Goal: Task Accomplishment & Management: Use online tool/utility

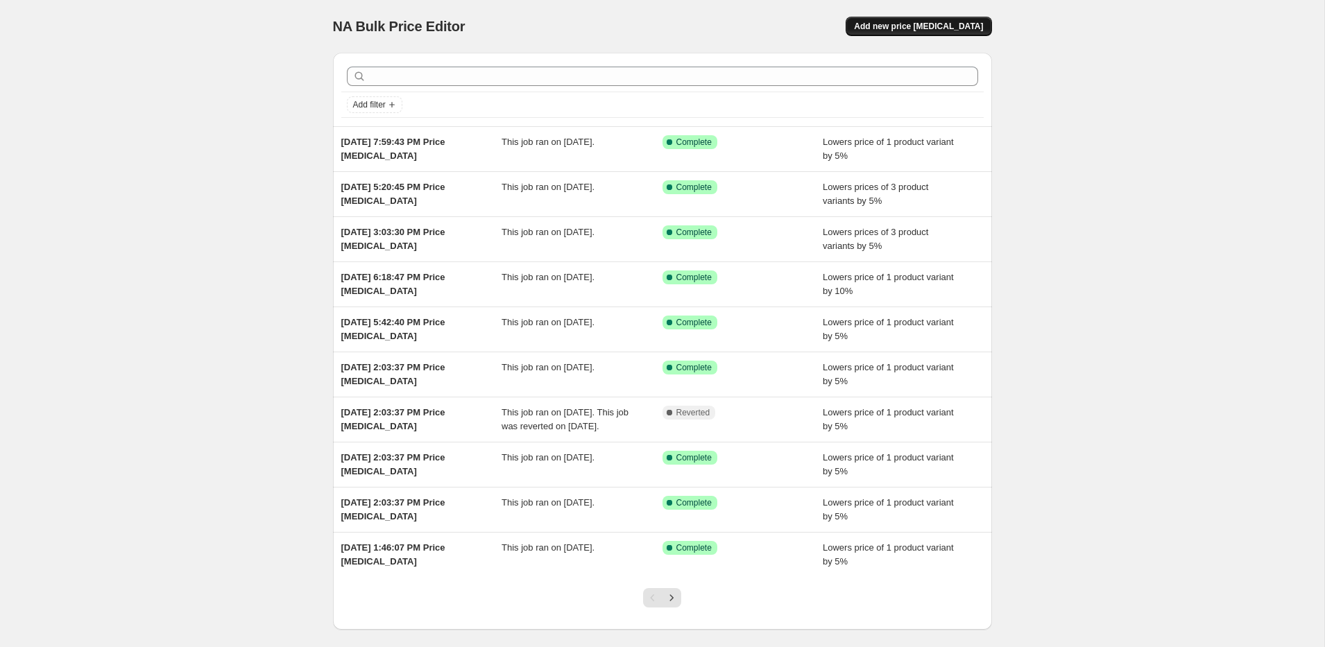
click at [896, 23] on span "Add new price [MEDICAL_DATA]" at bounding box center [918, 26] width 129 height 11
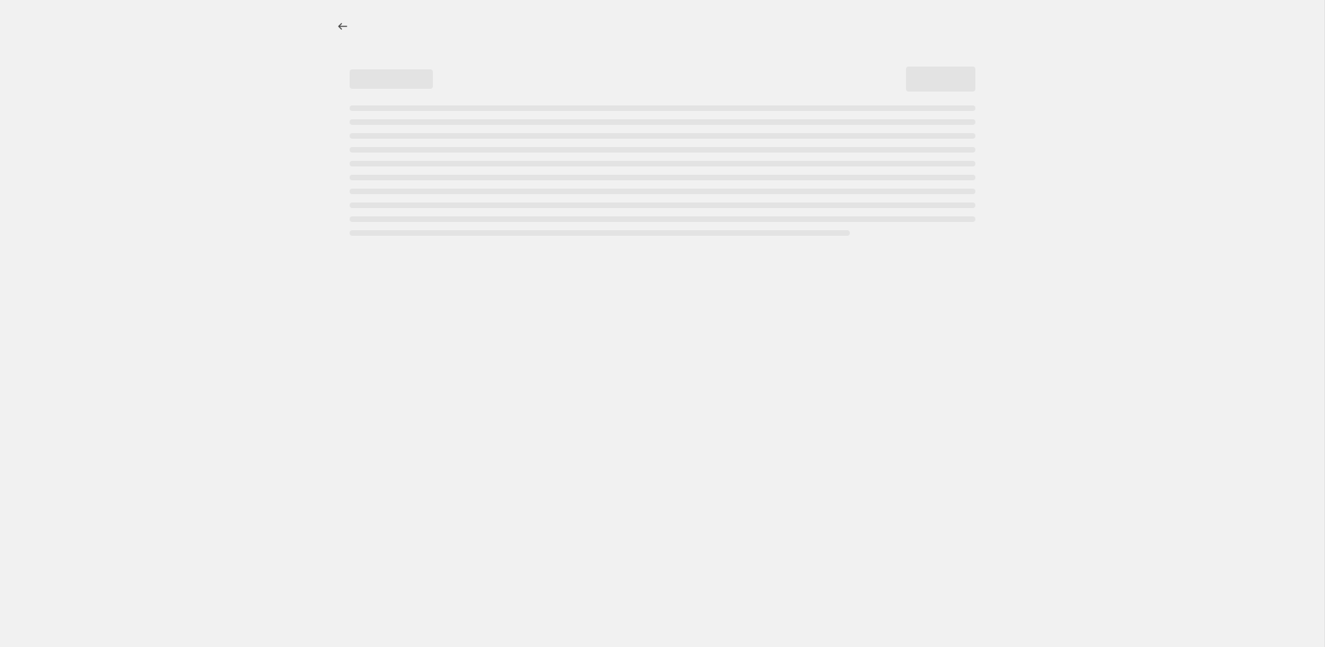
select select "percentage"
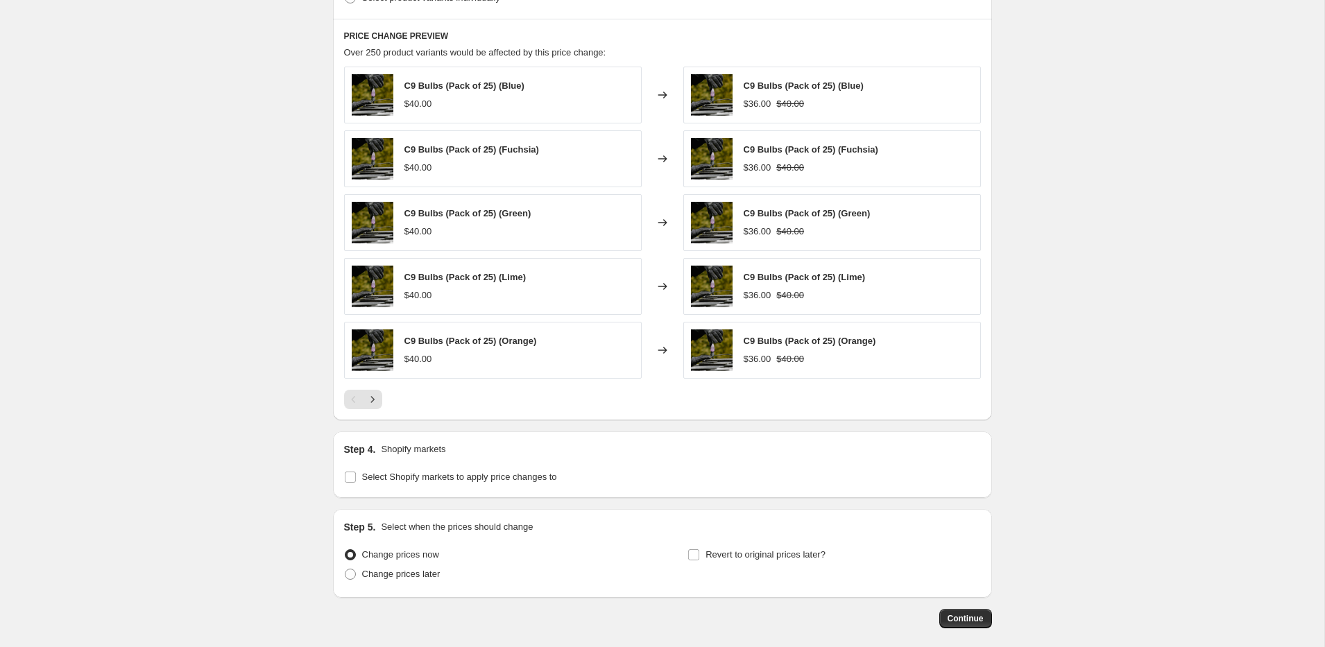
scroll to position [819, 0]
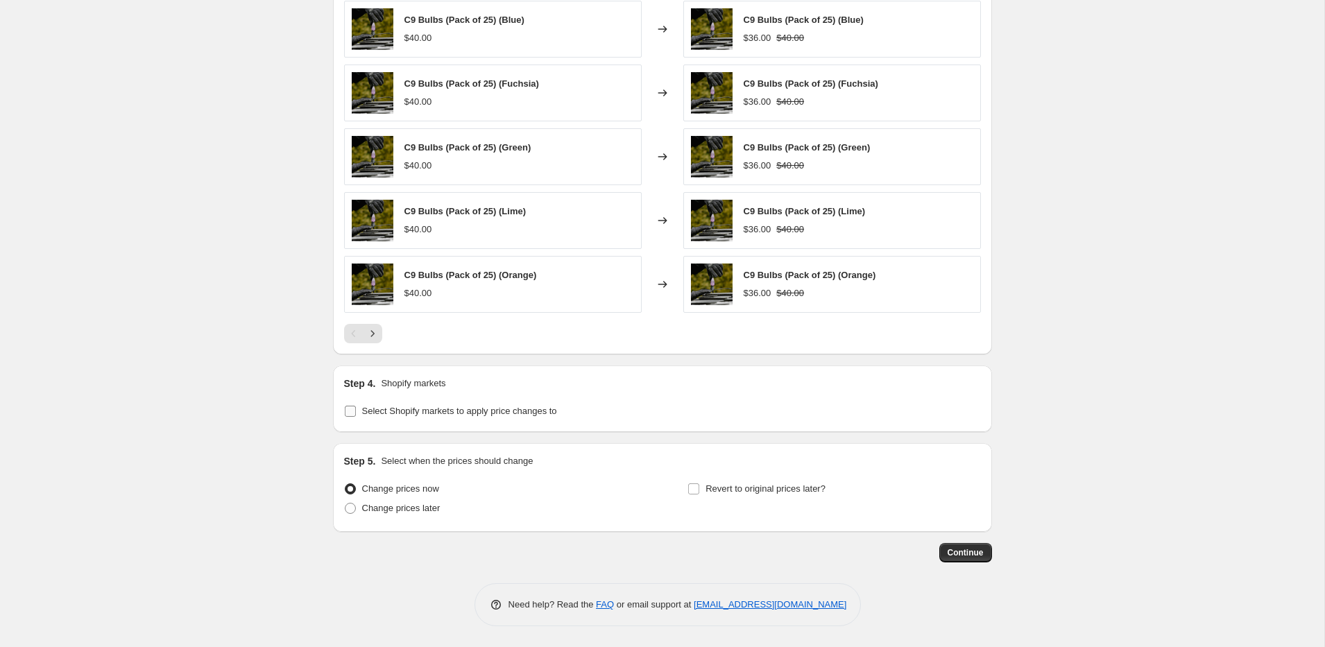
click at [411, 411] on span "Select Shopify markets to apply price changes to" at bounding box center [459, 411] width 195 height 10
click at [356, 411] on input "Select Shopify markets to apply price changes to" at bounding box center [350, 411] width 11 height 11
checkbox input "true"
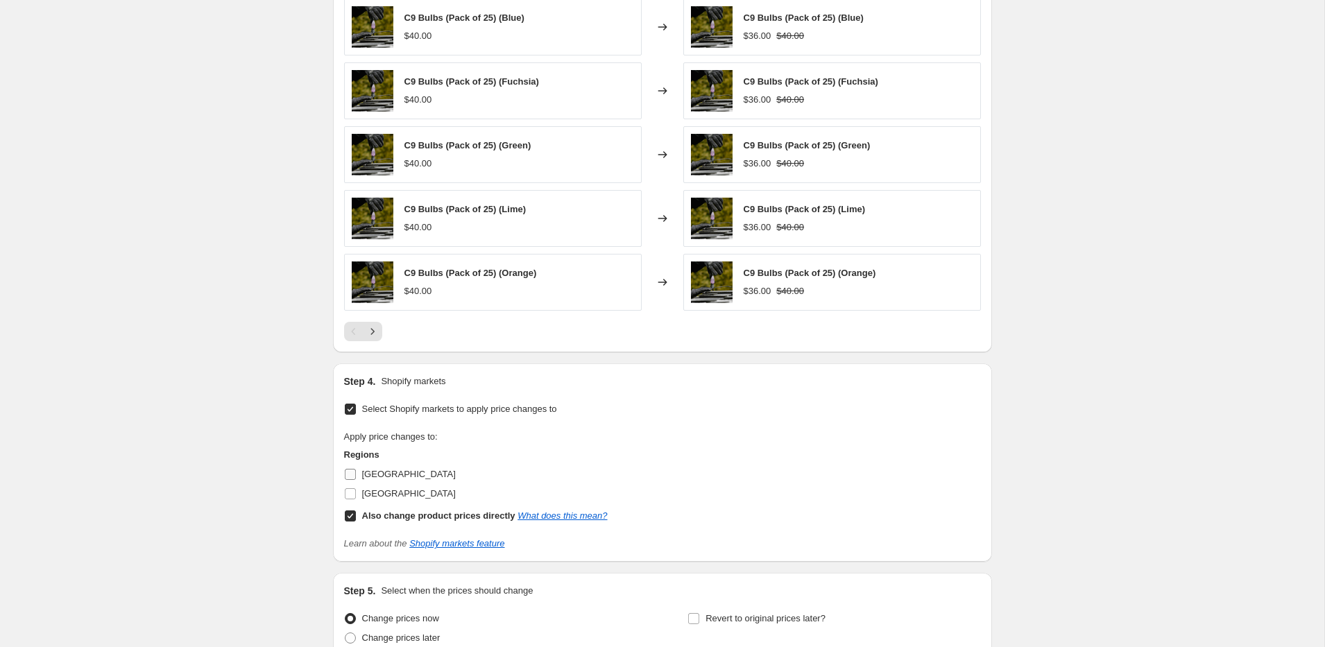
click at [373, 475] on span "[GEOGRAPHIC_DATA]" at bounding box center [409, 474] width 94 height 10
click at [356, 475] on input "[GEOGRAPHIC_DATA]" at bounding box center [350, 474] width 11 height 11
checkbox input "true"
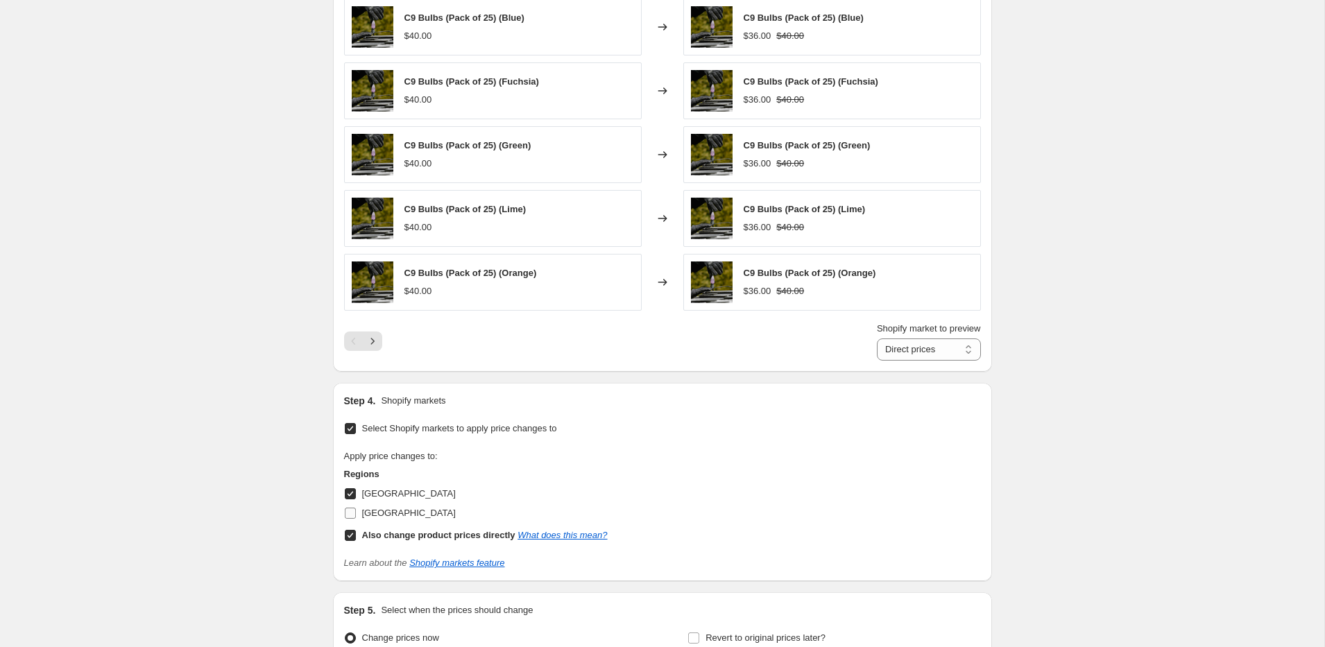
click at [382, 512] on span "[GEOGRAPHIC_DATA]" at bounding box center [409, 513] width 94 height 10
click at [356, 512] on input "[GEOGRAPHIC_DATA]" at bounding box center [350, 513] width 11 height 11
checkbox input "true"
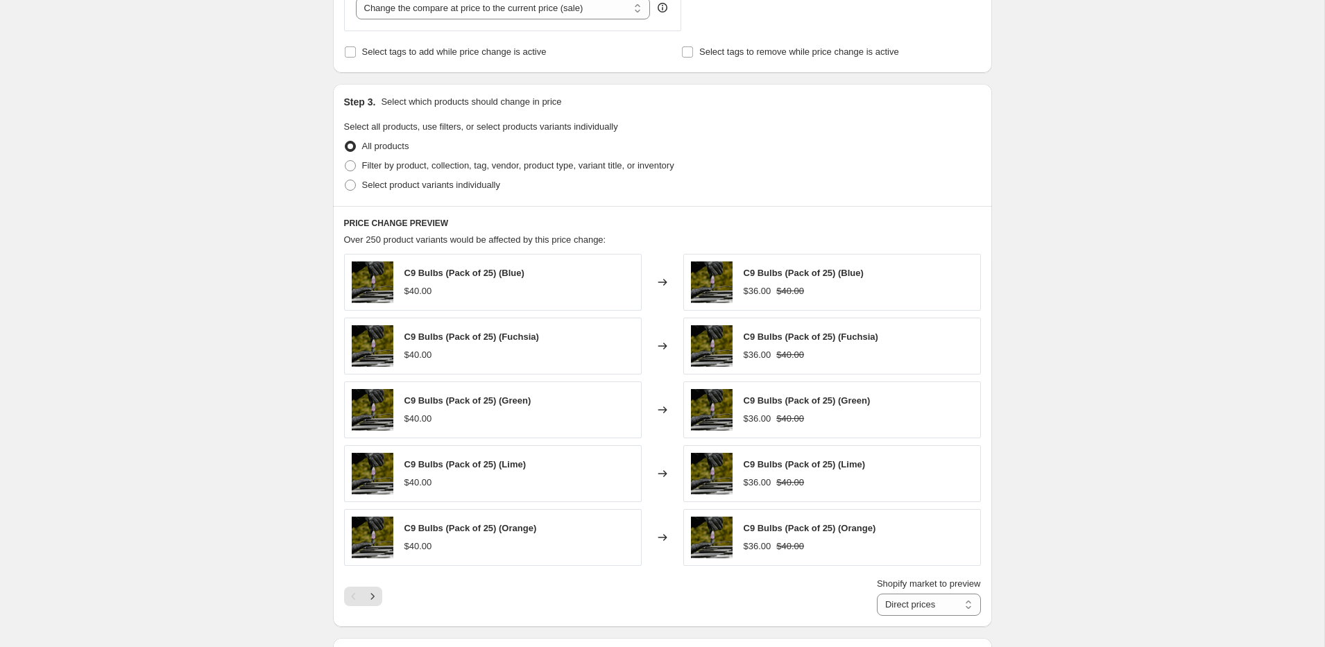
scroll to position [427, 0]
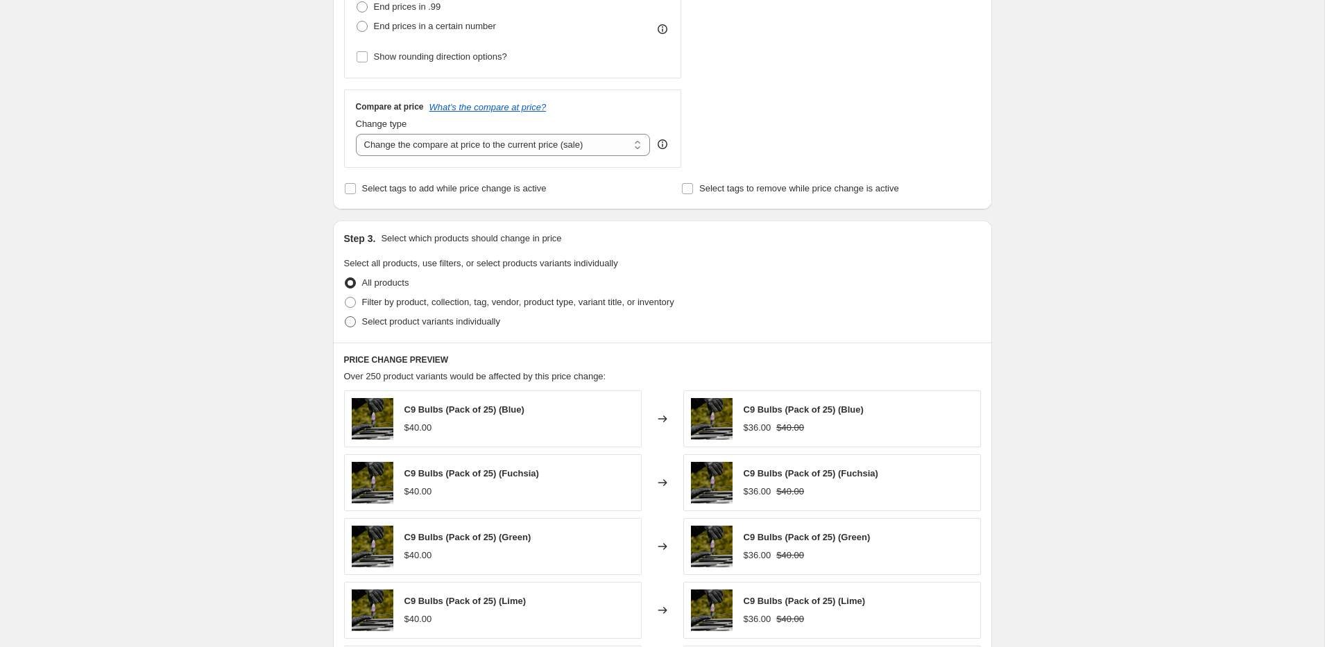
click at [404, 320] on span "Select product variants individually" at bounding box center [431, 321] width 138 height 10
click at [346, 317] on input "Select product variants individually" at bounding box center [345, 316] width 1 height 1
radio input "true"
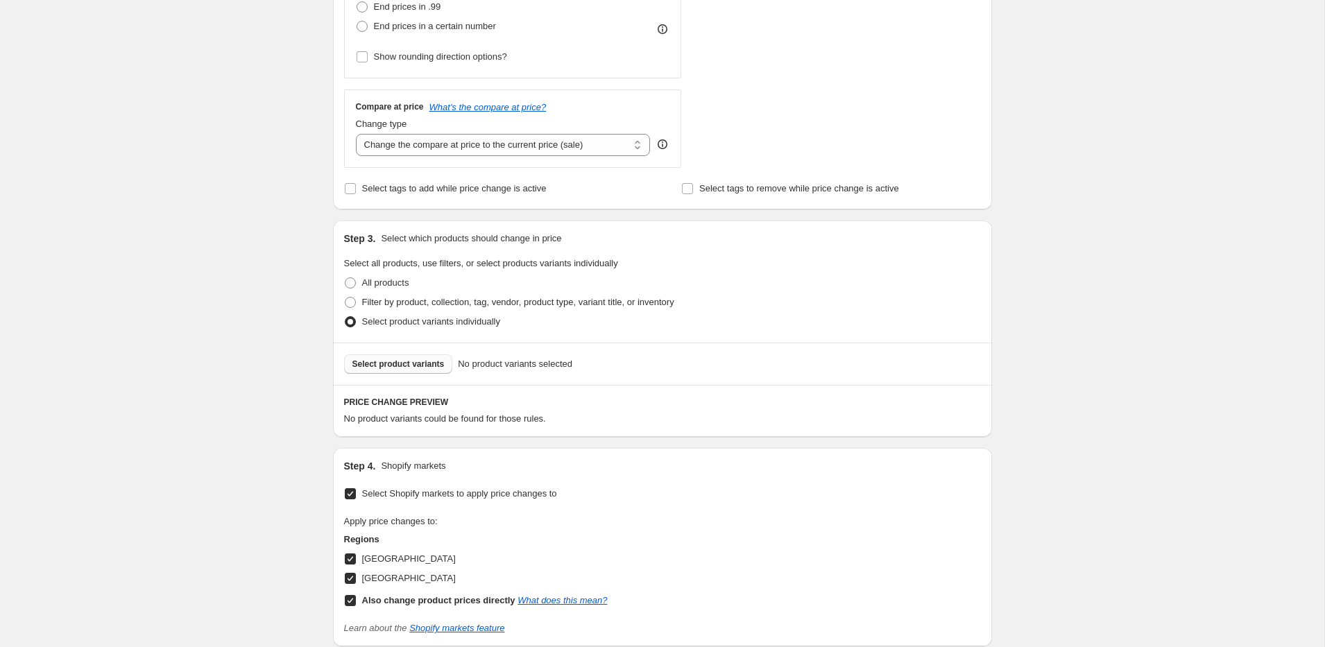
click at [416, 368] on span "Select product variants" at bounding box center [398, 364] width 92 height 11
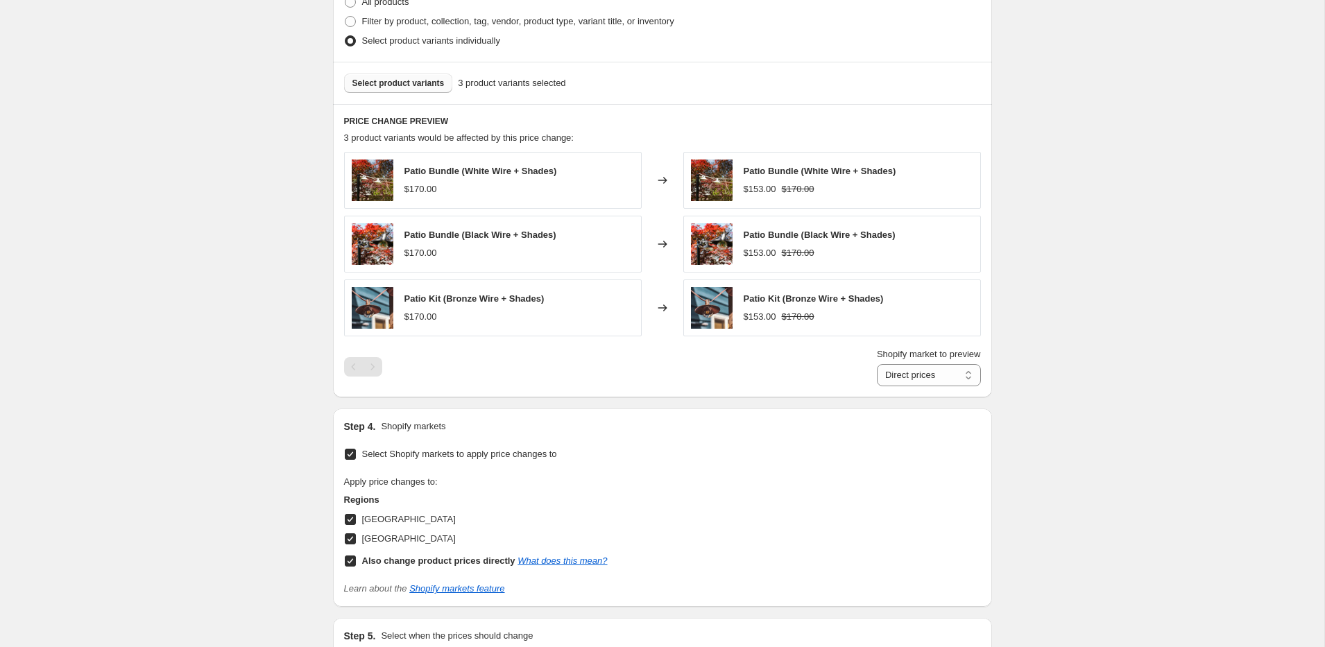
scroll to position [885, 0]
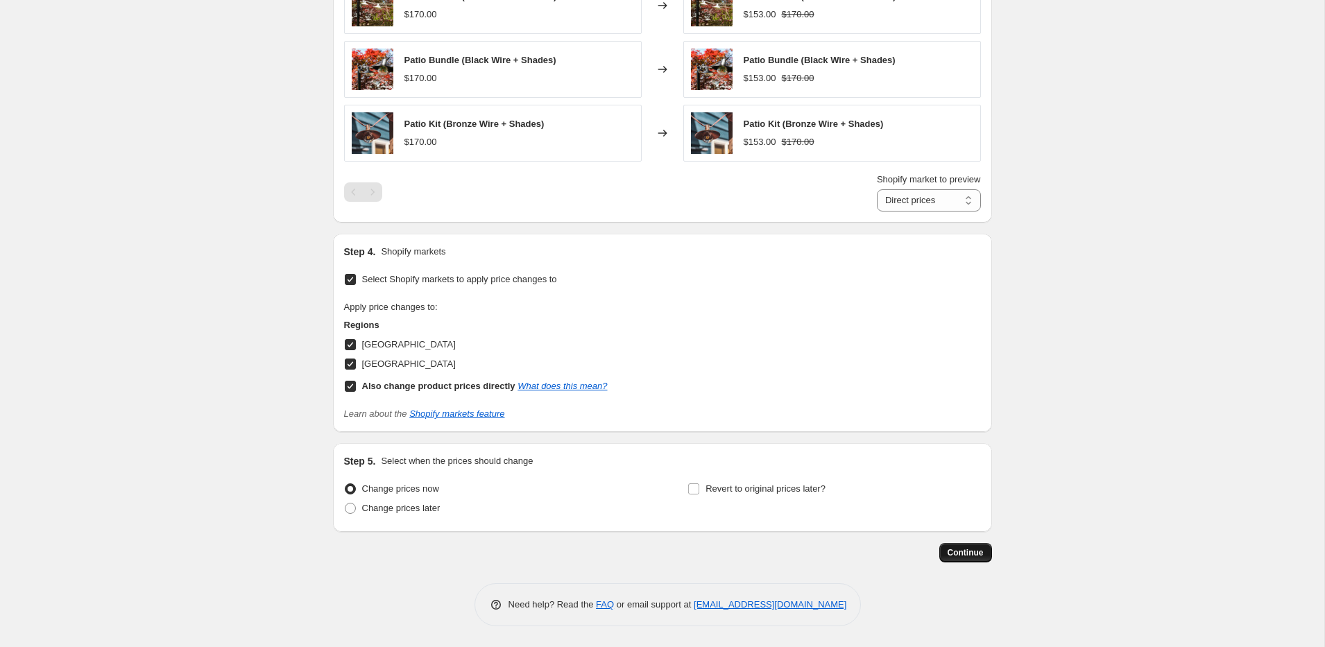
click at [960, 555] on span "Continue" at bounding box center [966, 552] width 36 height 11
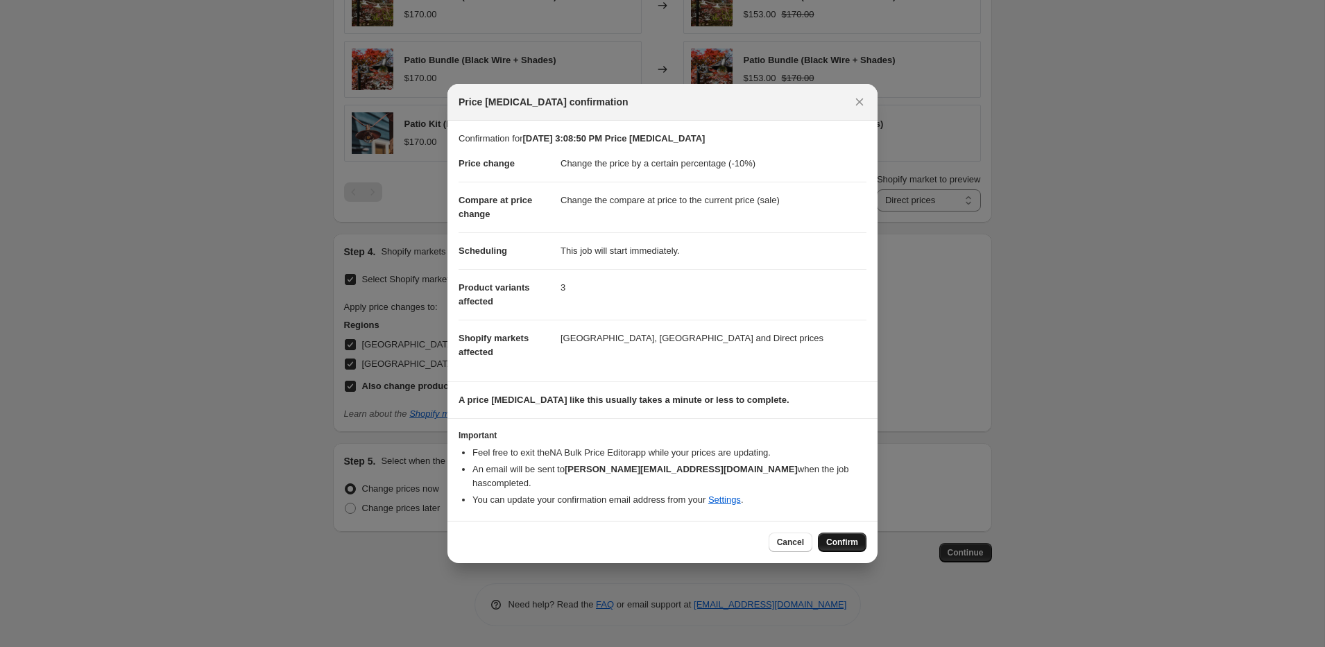
click at [835, 537] on span "Confirm" at bounding box center [842, 542] width 32 height 11
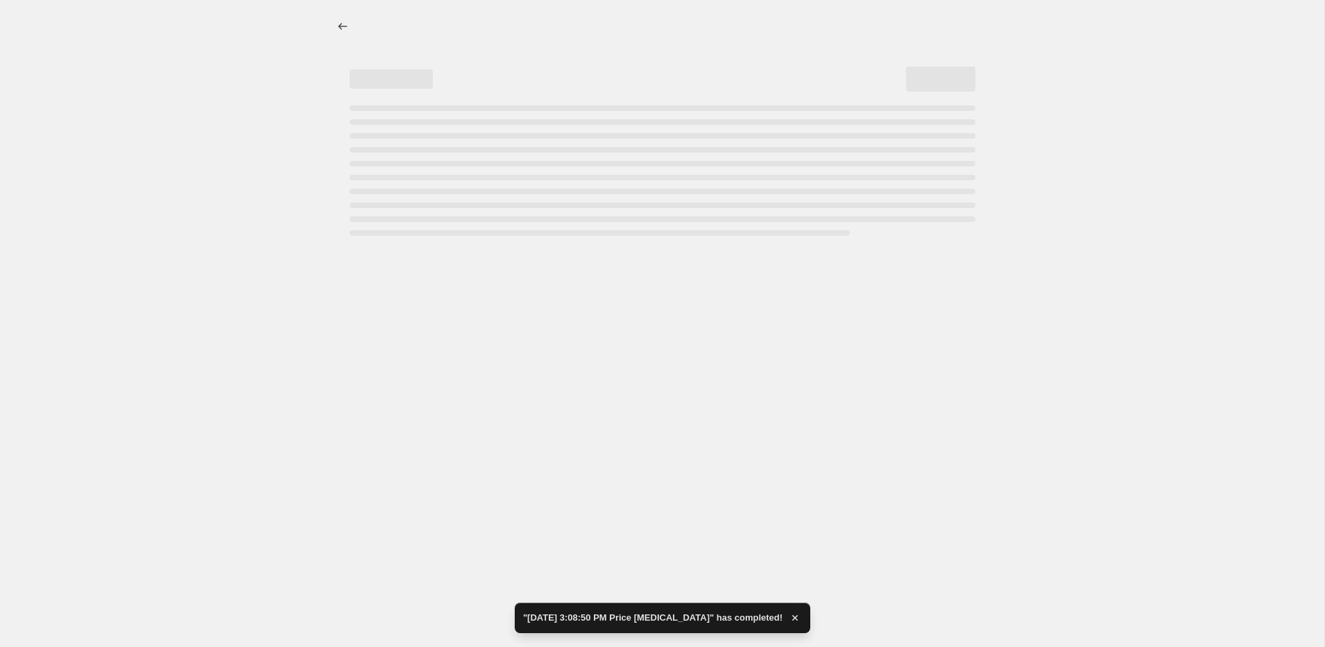
select select "percentage"
